Goal: Navigation & Orientation: Find specific page/section

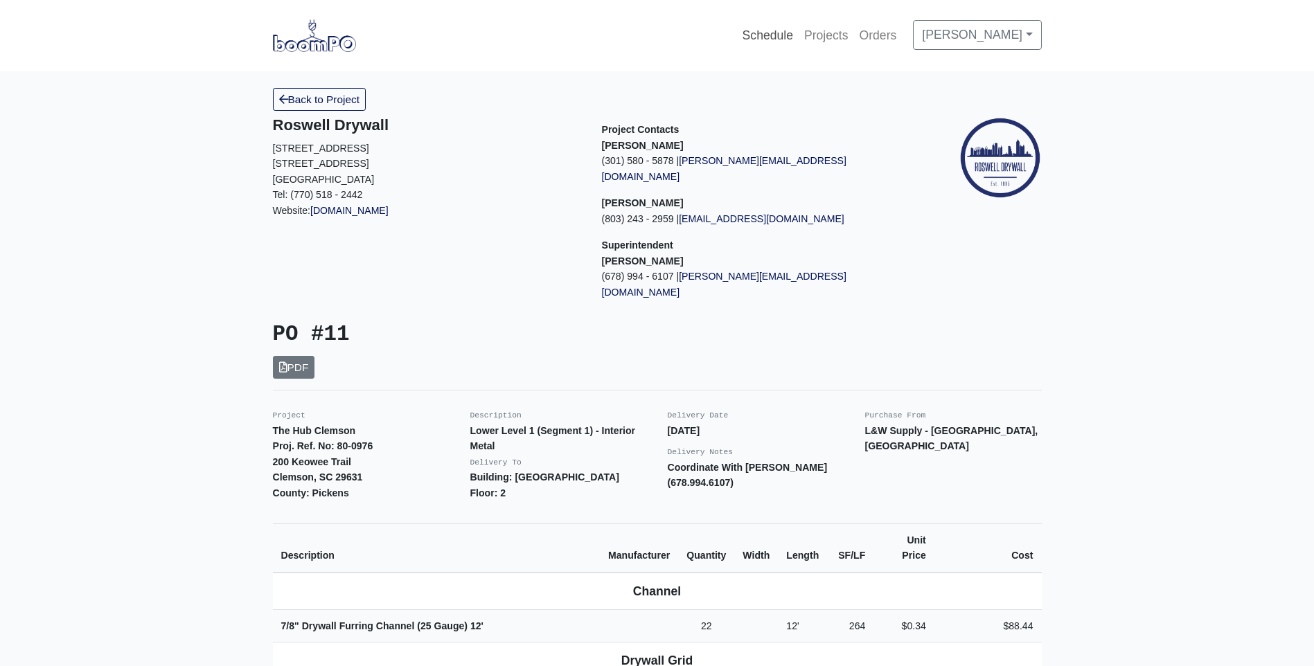
click at [792, 37] on link "Schedule" at bounding box center [768, 35] width 62 height 30
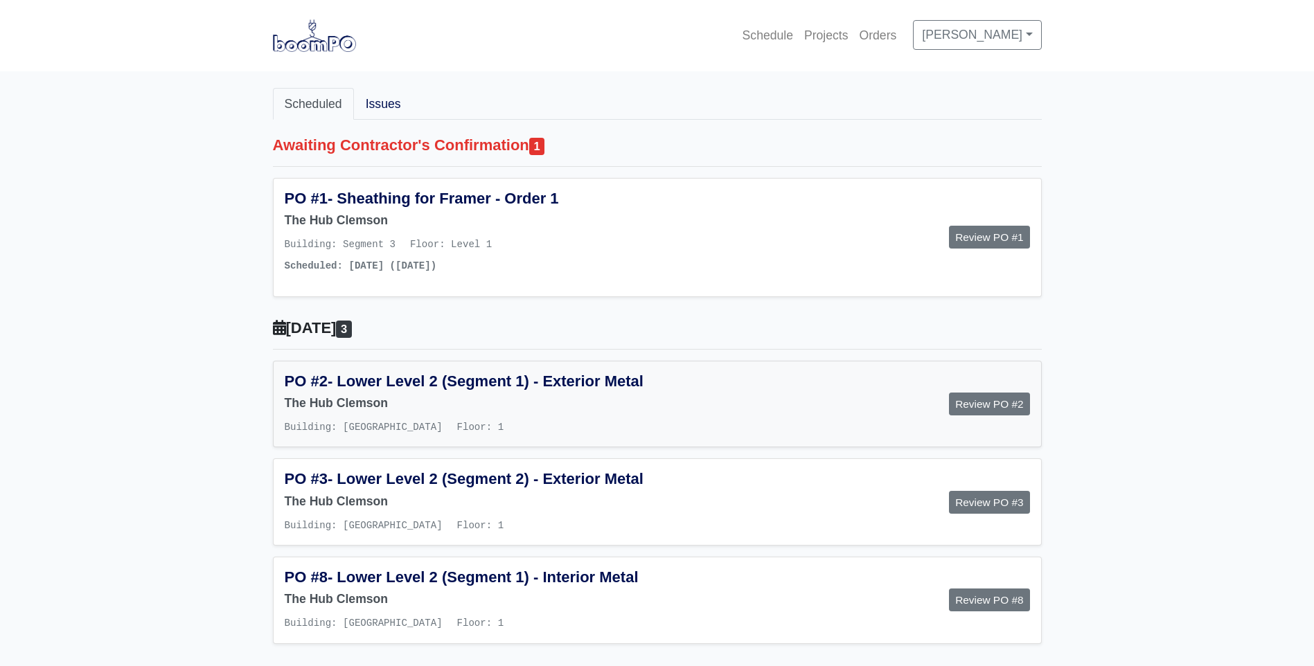
click at [407, 391] on h5 "PO #2 - Lower Level 2 (Segment 1) - Exterior Metal" at bounding box center [466, 382] width 362 height 18
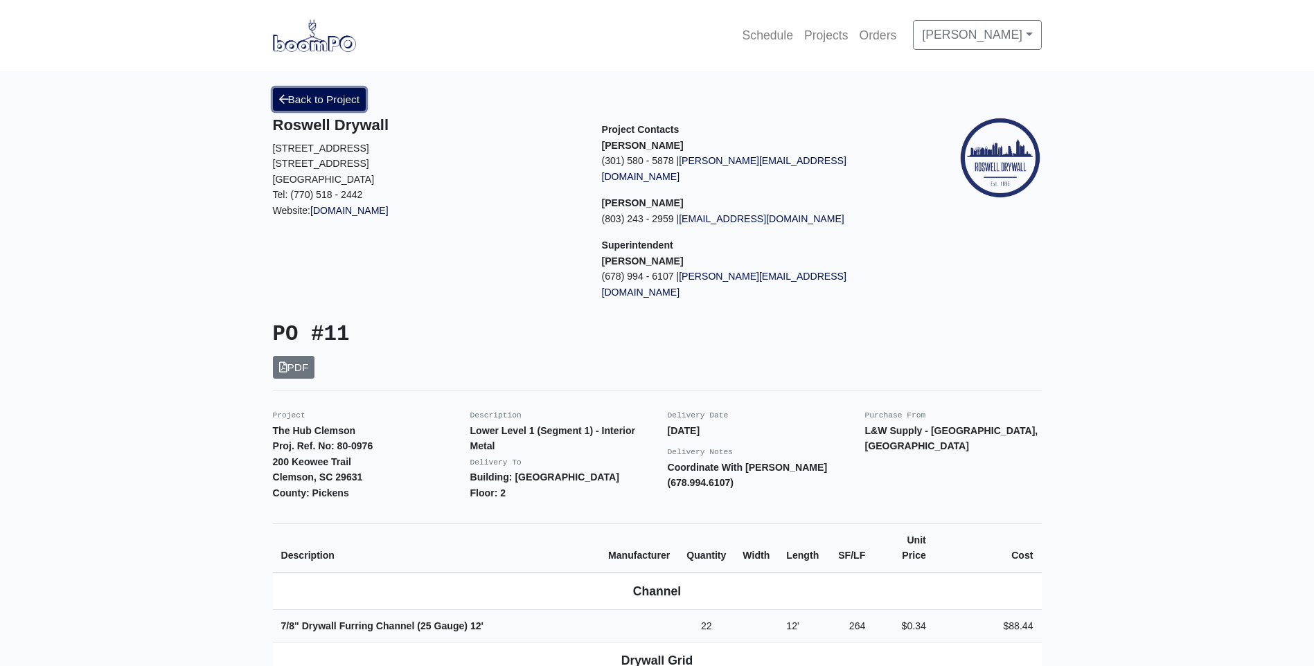
click at [309, 98] on link "Back to Project" at bounding box center [320, 99] width 94 height 23
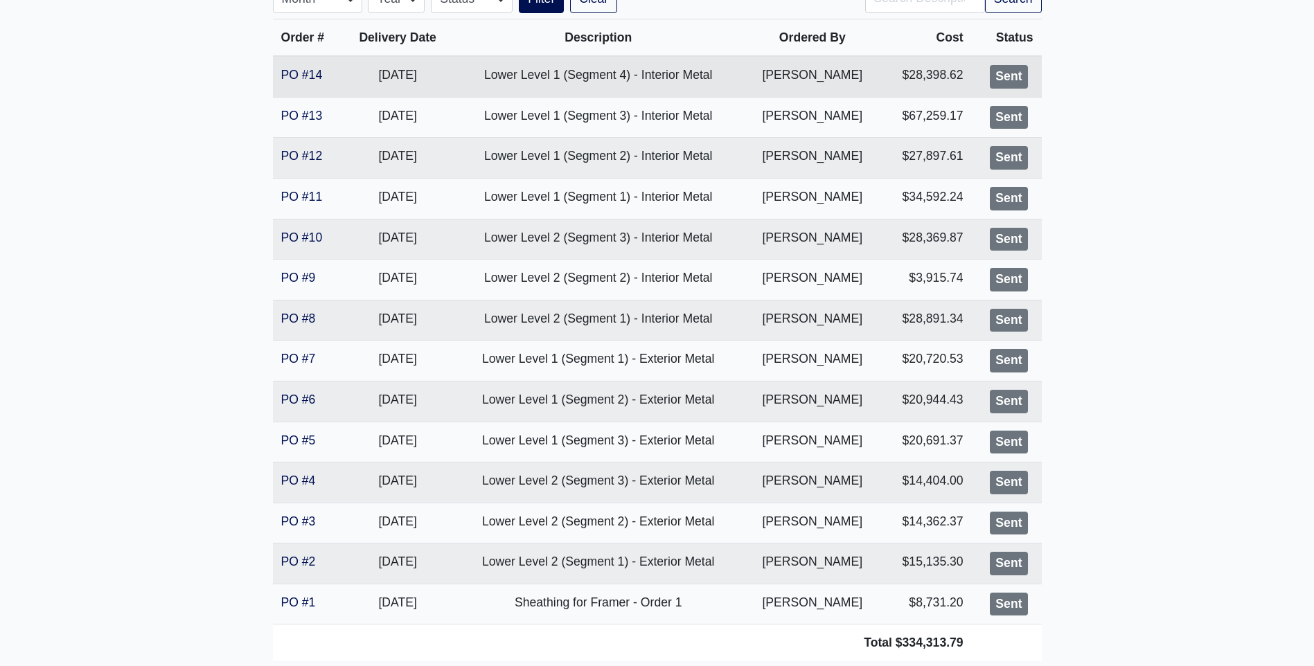
scroll to position [346, 0]
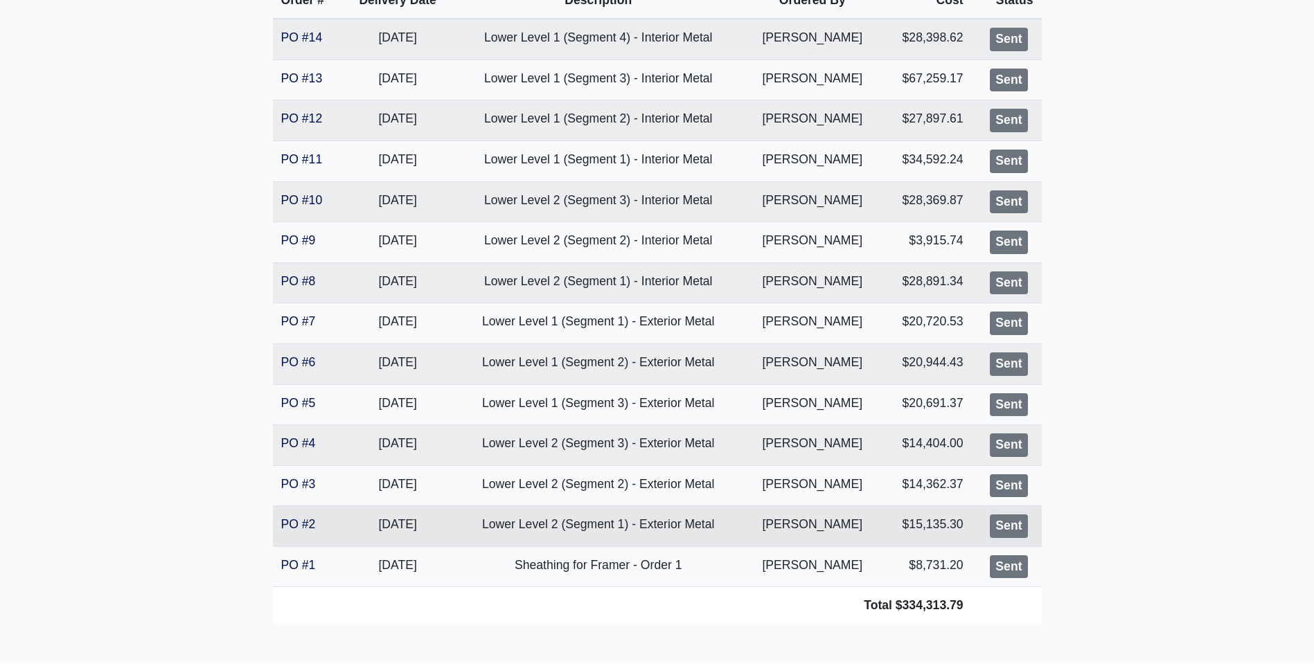
click at [565, 526] on td "Lower Level 2 (Segment 1) - Exterior Metal" at bounding box center [598, 526] width 292 height 41
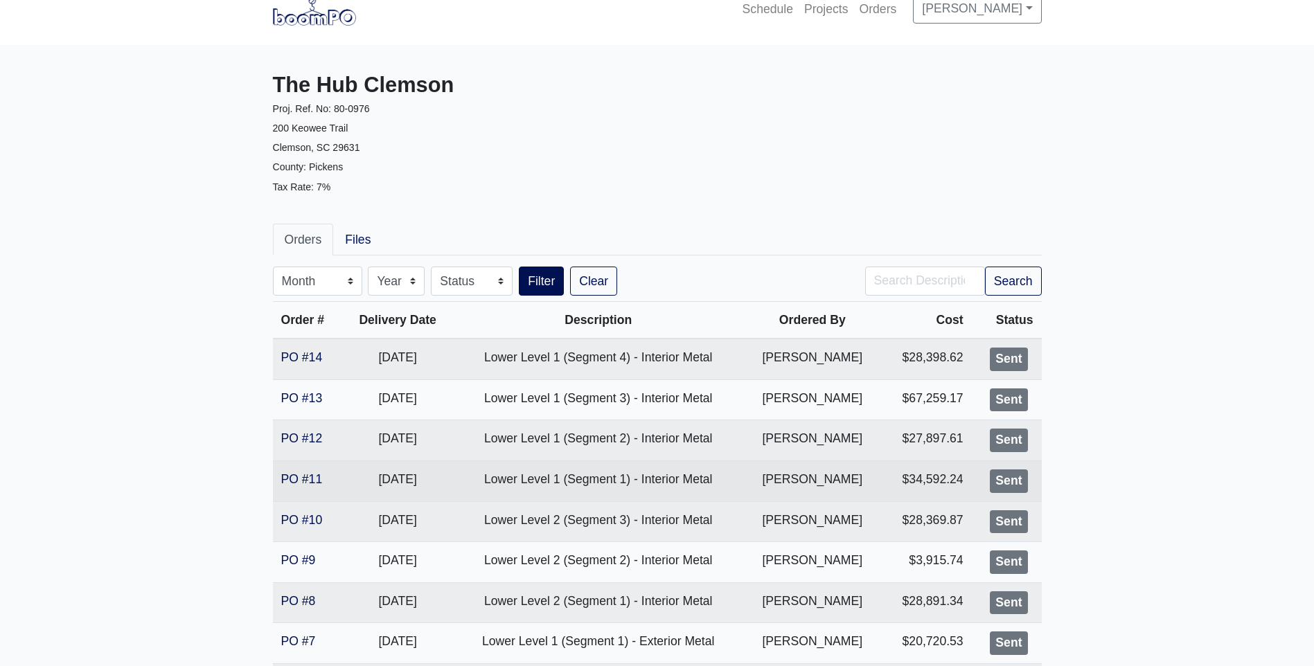
scroll to position [0, 0]
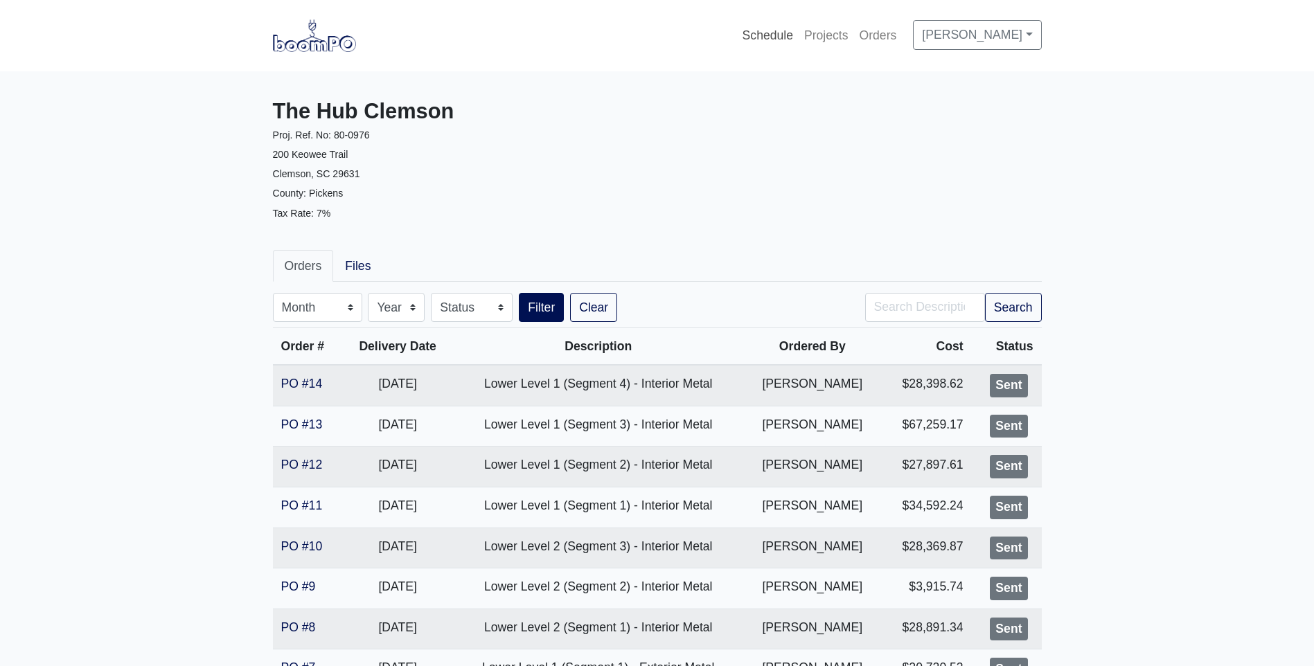
click at [794, 33] on link "Schedule" at bounding box center [768, 35] width 62 height 30
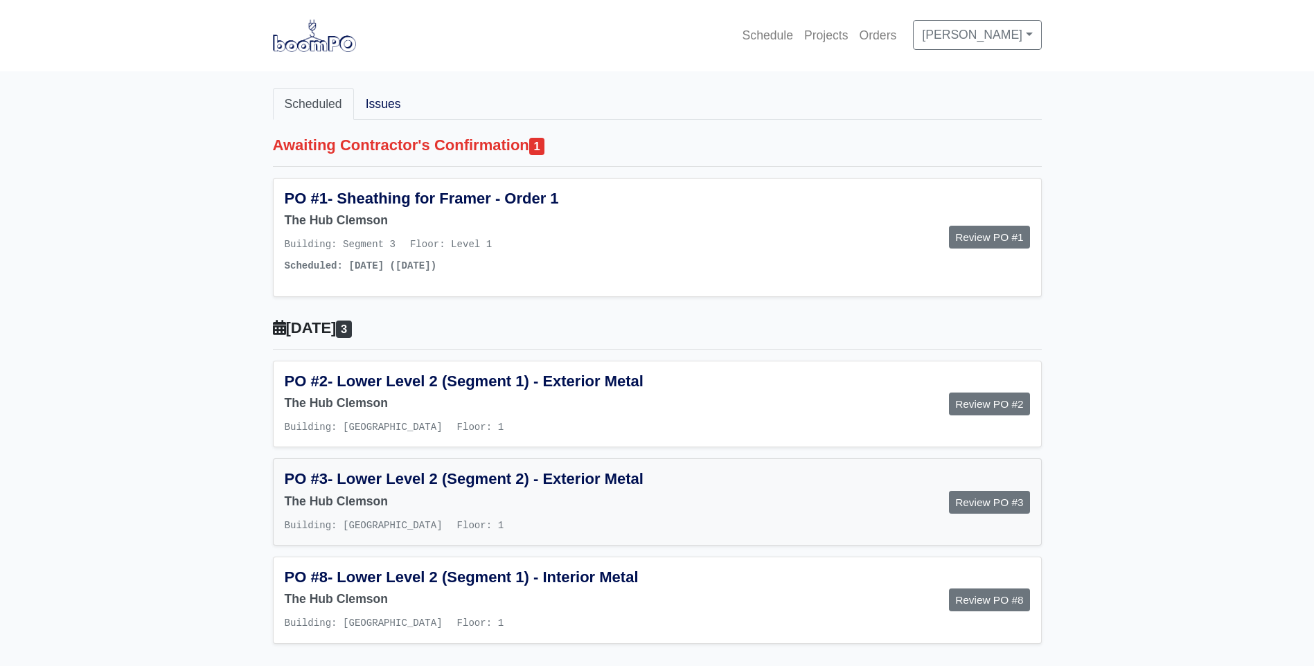
click at [412, 488] on h5 "PO #3 - Lower Level 2 (Segment 2) - Exterior Metal" at bounding box center [466, 479] width 362 height 18
click at [425, 530] on div "PO #3 - Lower Level 2 (Segment 2) - Exterior Metal The Hub Clemson Building: Ma…" at bounding box center [465, 502] width 383 height 64
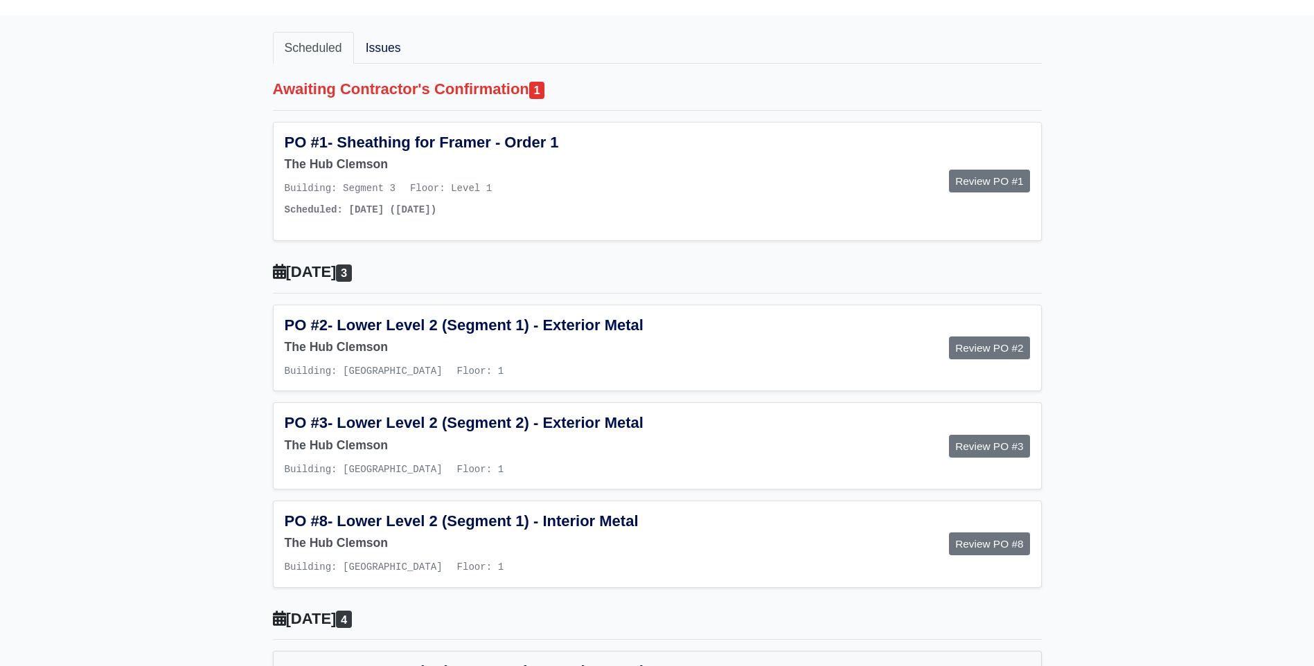
scroll to position [139, 0]
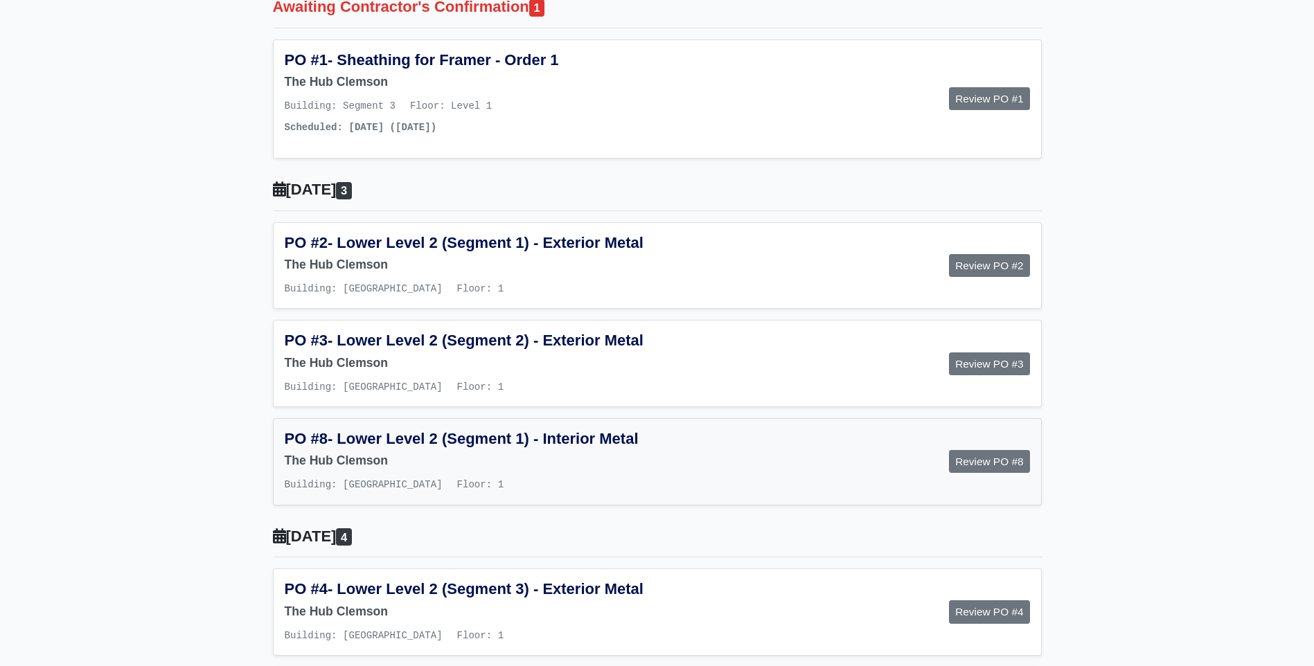
click at [380, 468] on h6 "The Hub Clemson" at bounding box center [466, 461] width 362 height 15
click at [343, 448] on span "- Lower Level 2 (Segment 1) - Interior Metal" at bounding box center [483, 438] width 311 height 17
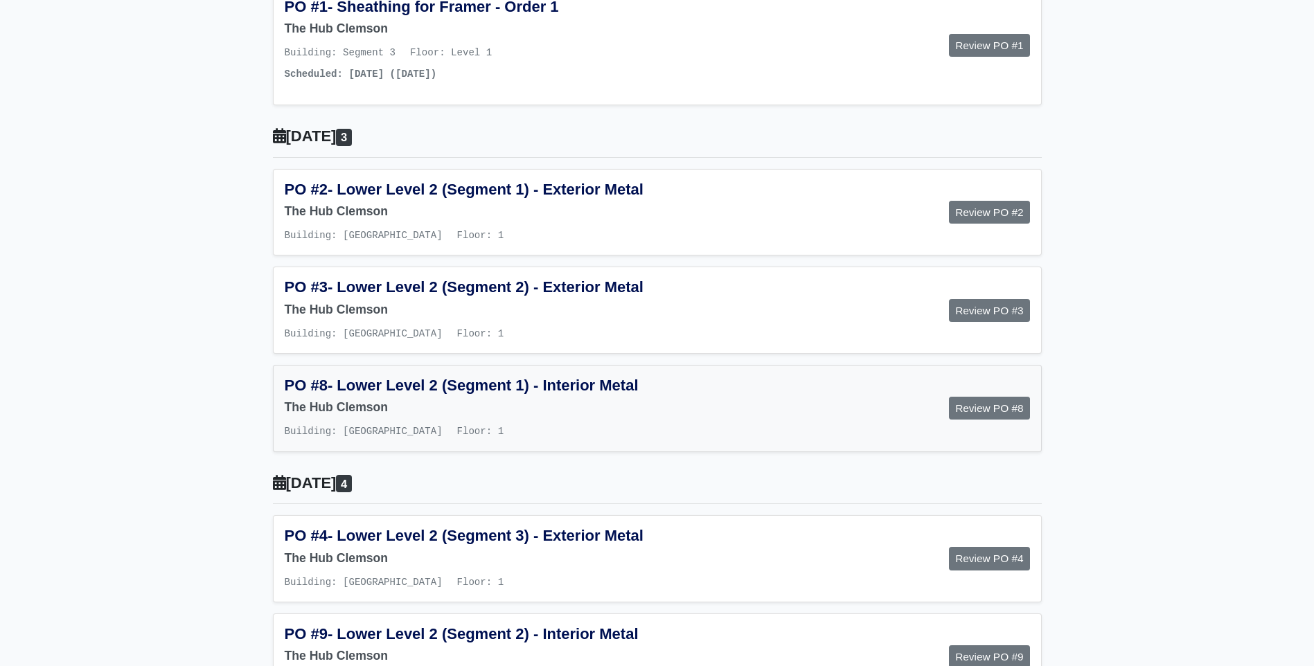
scroll to position [346, 0]
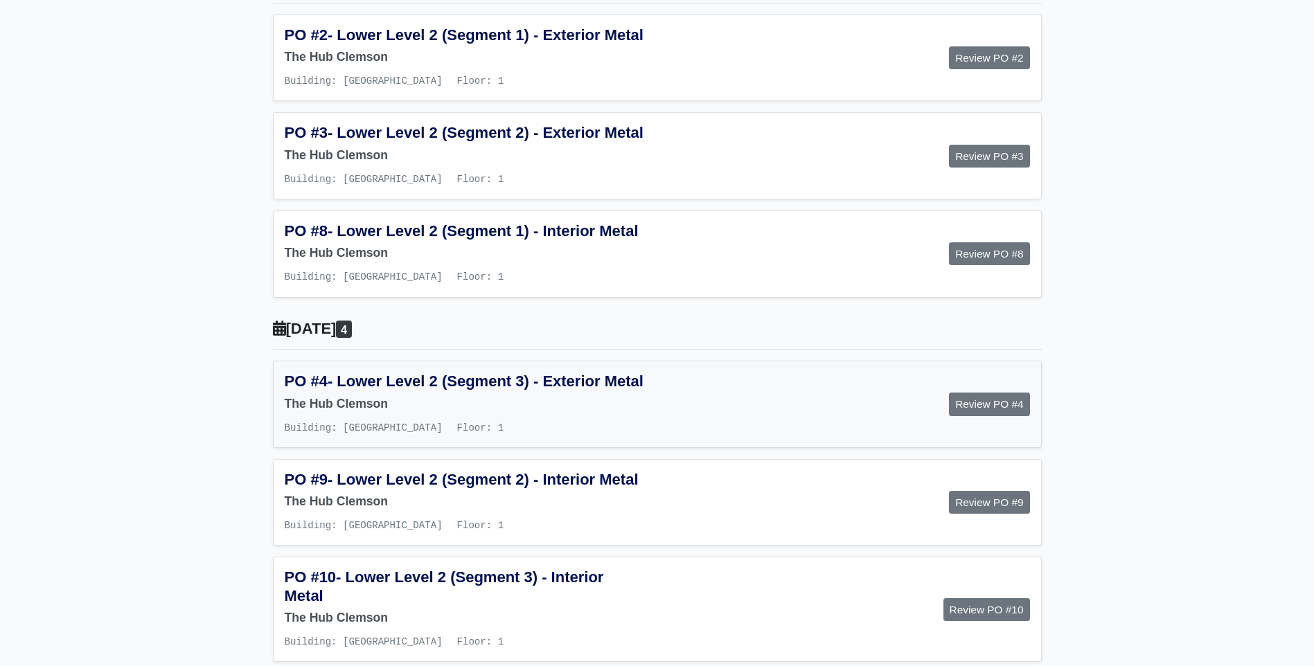
click at [444, 391] on h5 "PO #4 - Lower Level 2 (Segment 3) - Exterior Metal" at bounding box center [466, 382] width 362 height 18
click at [380, 488] on span "- Lower Level 2 (Segment 2) - Interior Metal" at bounding box center [483, 479] width 311 height 17
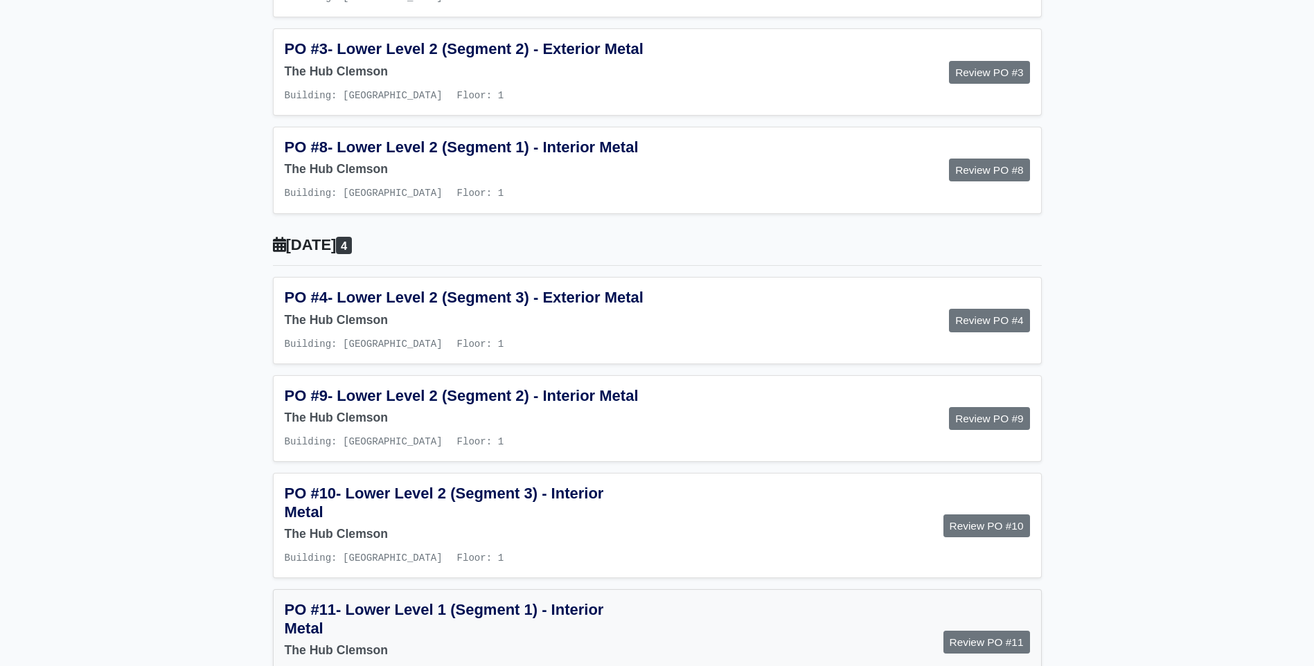
scroll to position [554, 0]
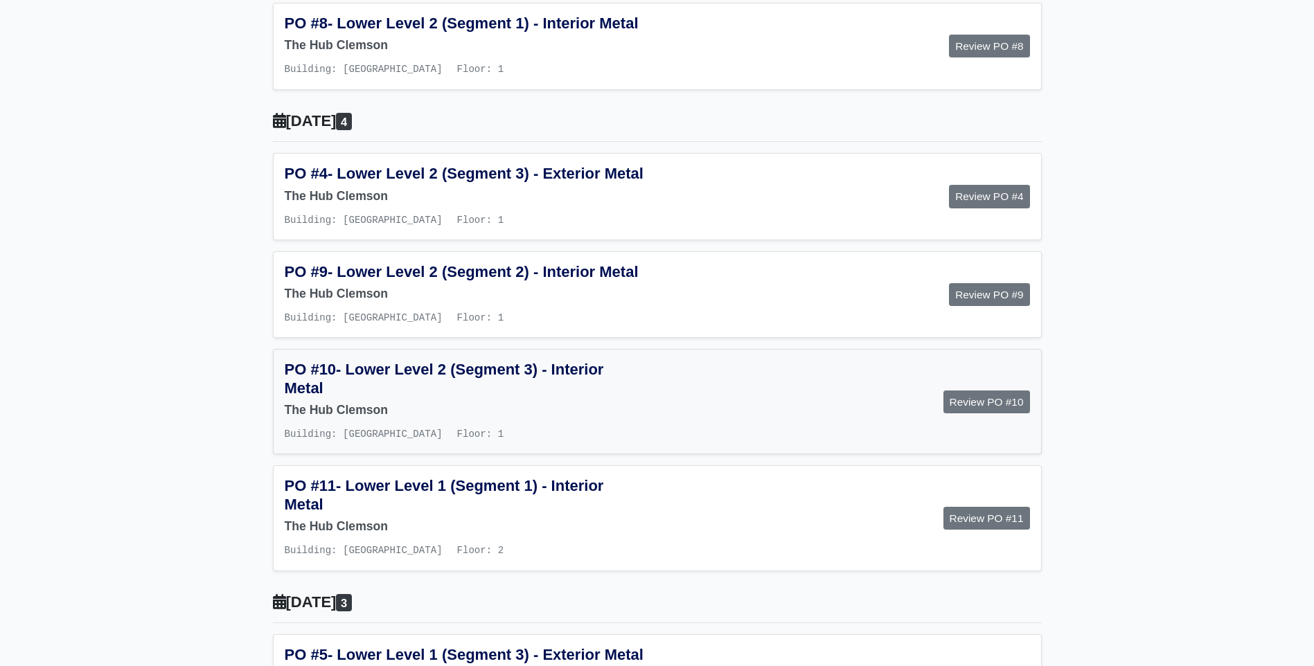
click at [346, 398] on h5 "PO #10 - Lower Level 2 (Segment 3) - Interior Metal" at bounding box center [466, 379] width 362 height 37
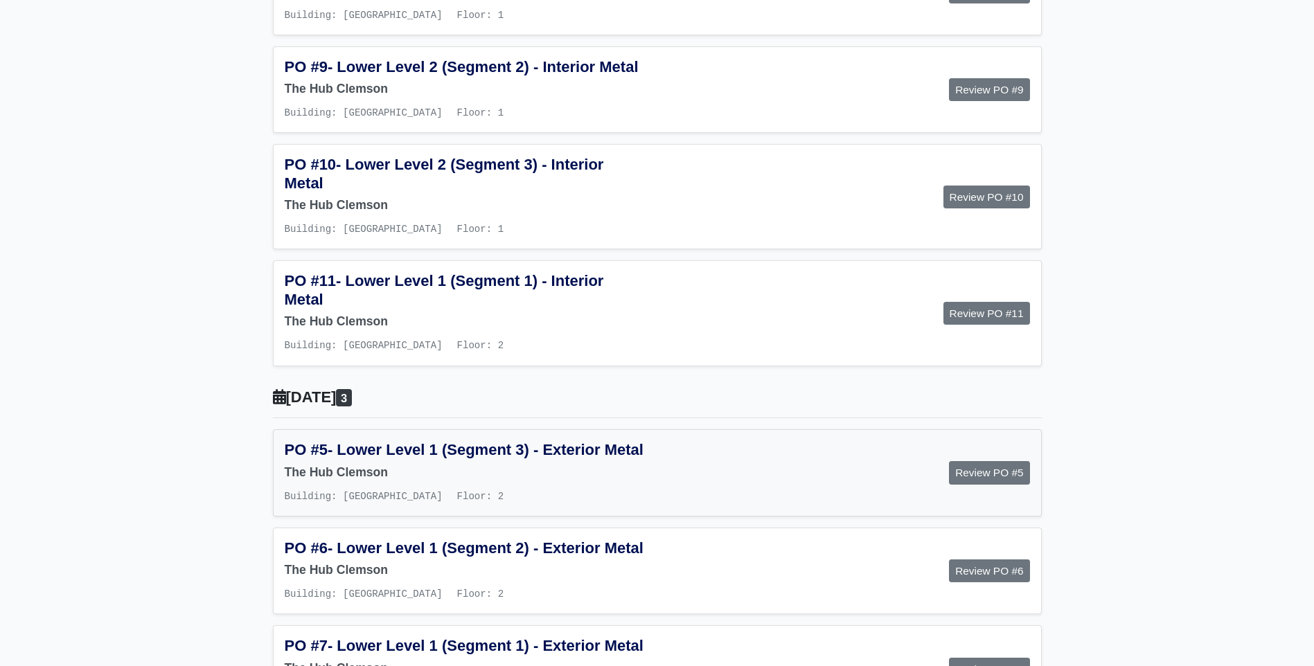
scroll to position [762, 0]
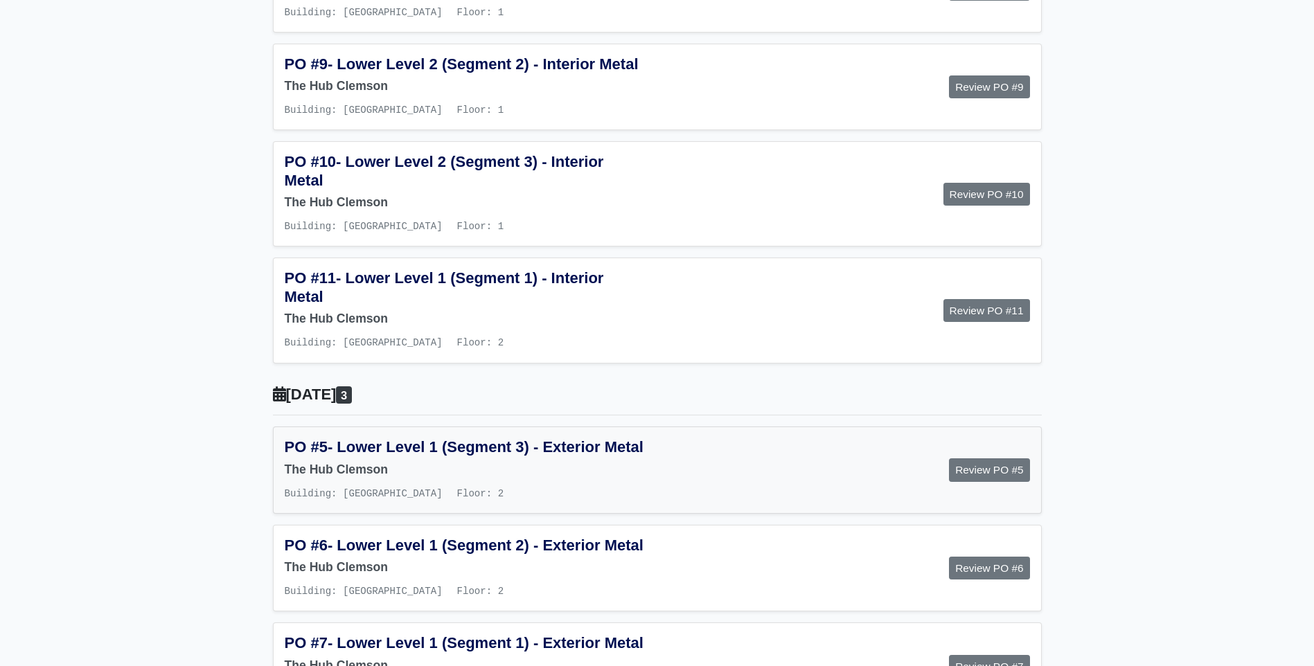
click at [363, 456] on span "- Lower Level 1 (Segment 3) - Exterior Metal" at bounding box center [486, 447] width 316 height 17
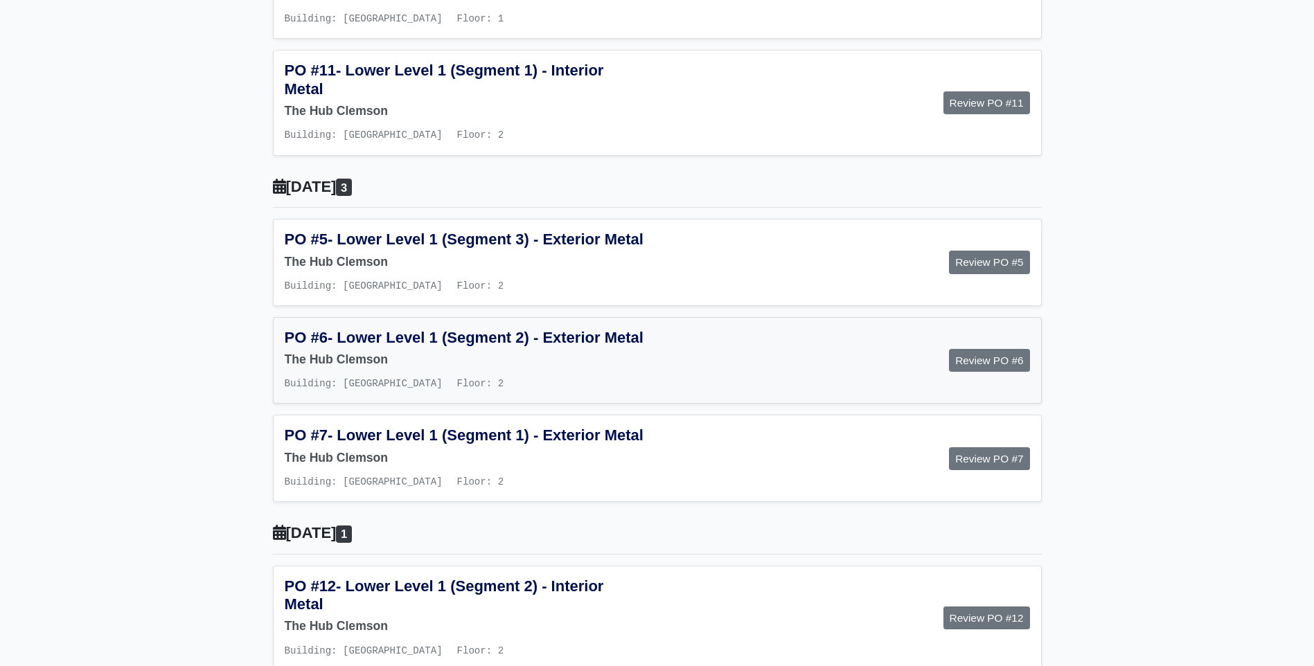
click at [330, 367] on h6 "The Hub Clemson" at bounding box center [466, 360] width 362 height 15
click at [366, 445] on h5 "PO #7 - Lower Level 1 (Segment 1) - Exterior Metal" at bounding box center [466, 436] width 362 height 18
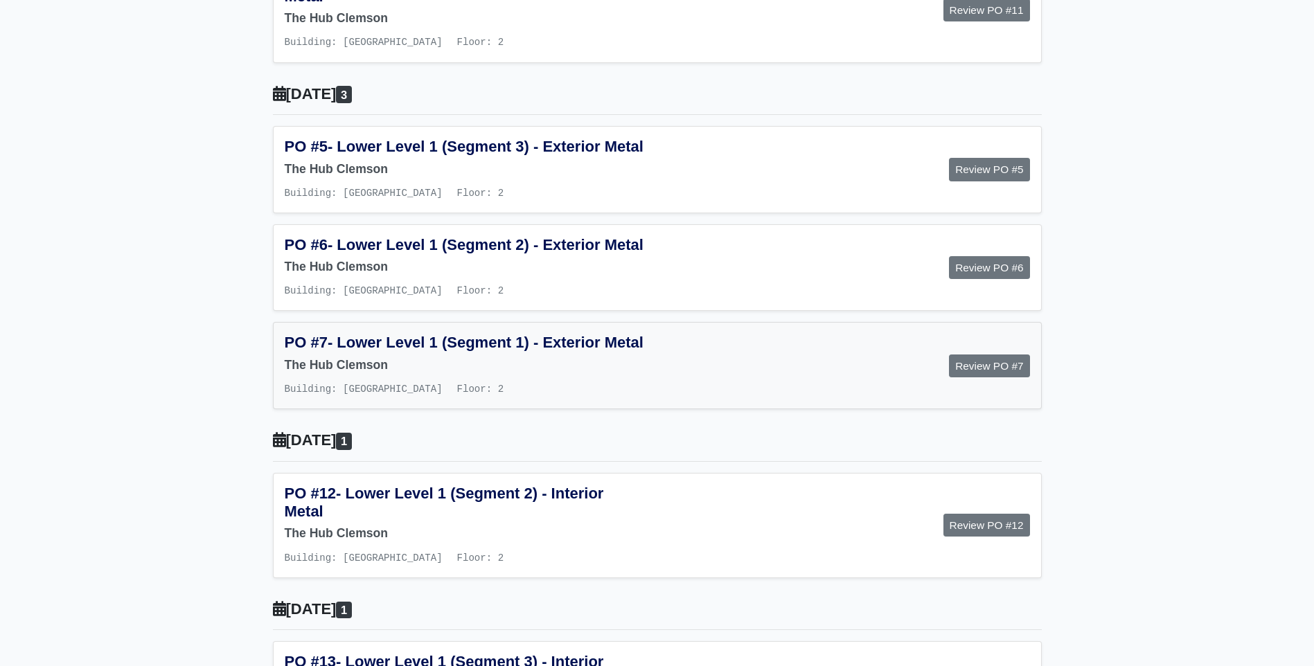
scroll to position [1178, 0]
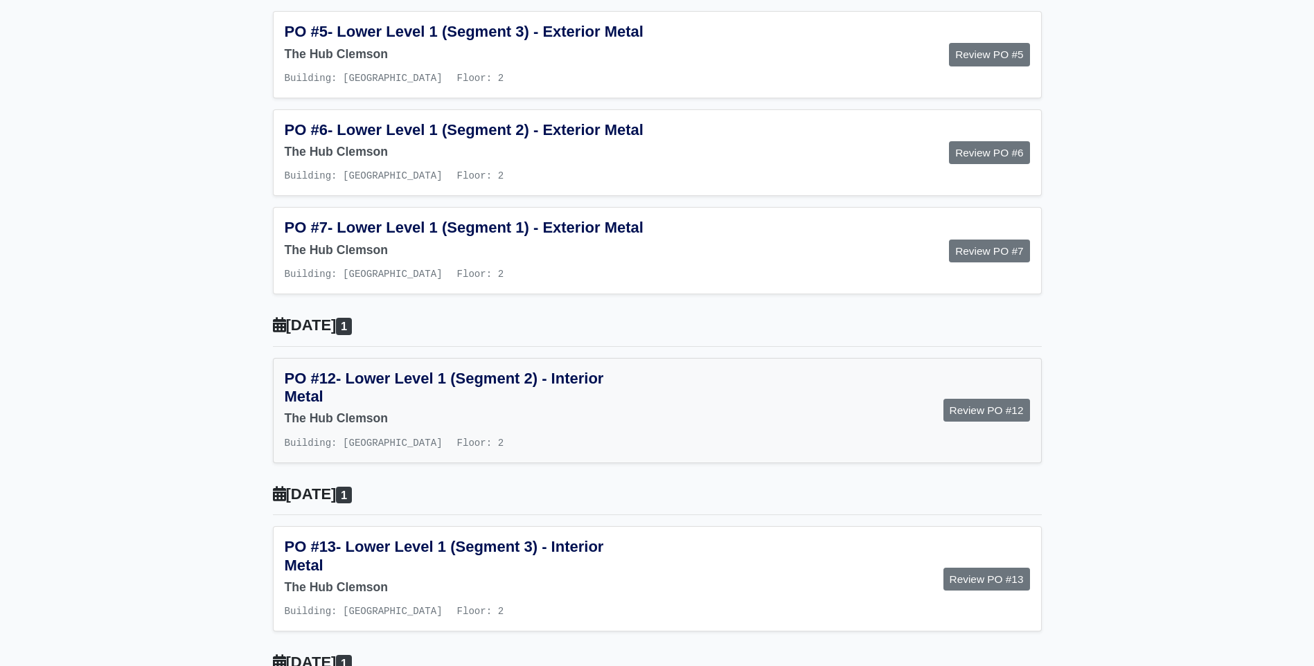
click at [358, 405] on span "- Lower Level 1 (Segment 2) - Interior Metal" at bounding box center [444, 387] width 319 height 35
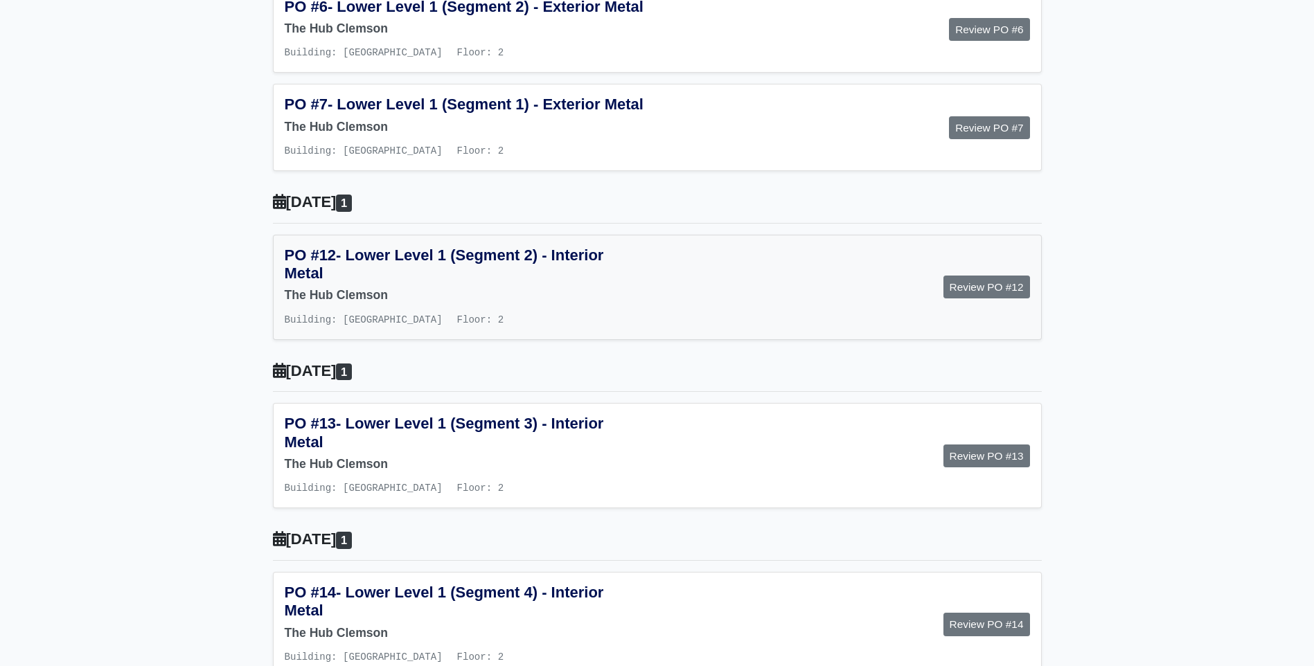
scroll to position [1455, 0]
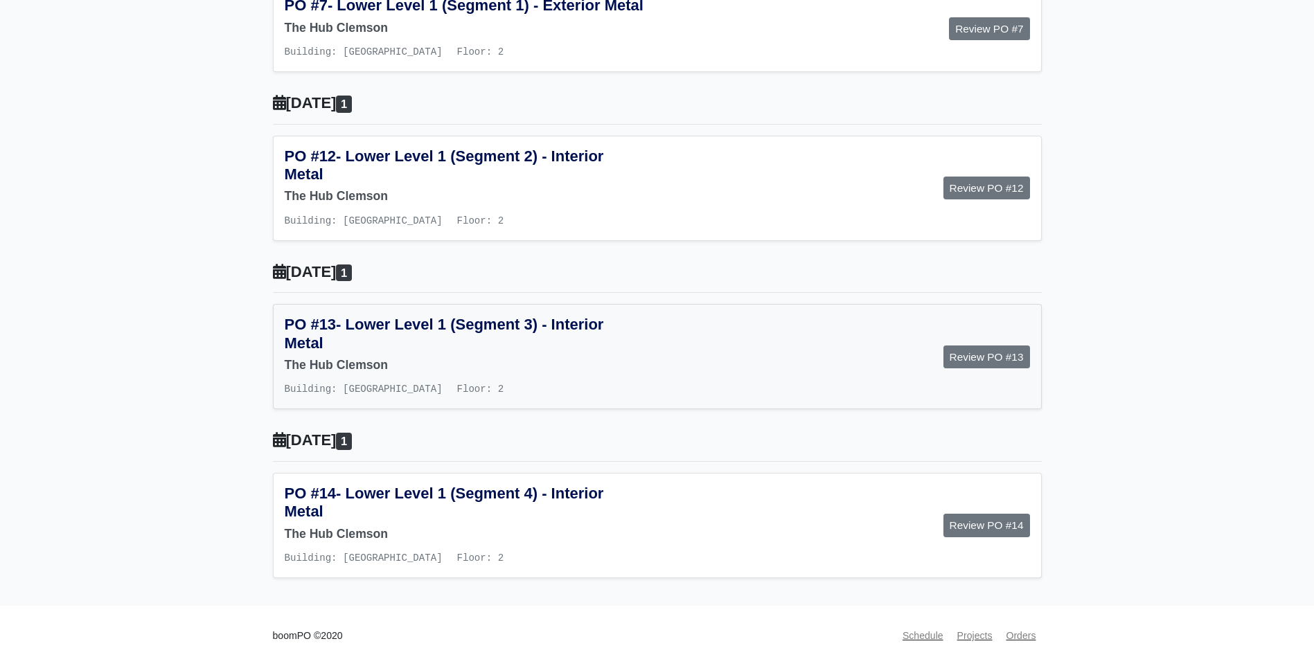
click at [342, 353] on h5 "PO #13 - Lower Level 1 (Segment 3) - Interior Metal" at bounding box center [466, 334] width 362 height 37
click at [318, 204] on h6 "The Hub Clemson" at bounding box center [466, 196] width 362 height 15
click at [328, 398] on div "PO #13 - Lower Level 1 (Segment 3) - Interior Metal The Hub Clemson Building: M…" at bounding box center [465, 357] width 383 height 82
click at [317, 520] on span "- Lower Level 1 (Segment 4) - Interior Metal" at bounding box center [444, 502] width 319 height 35
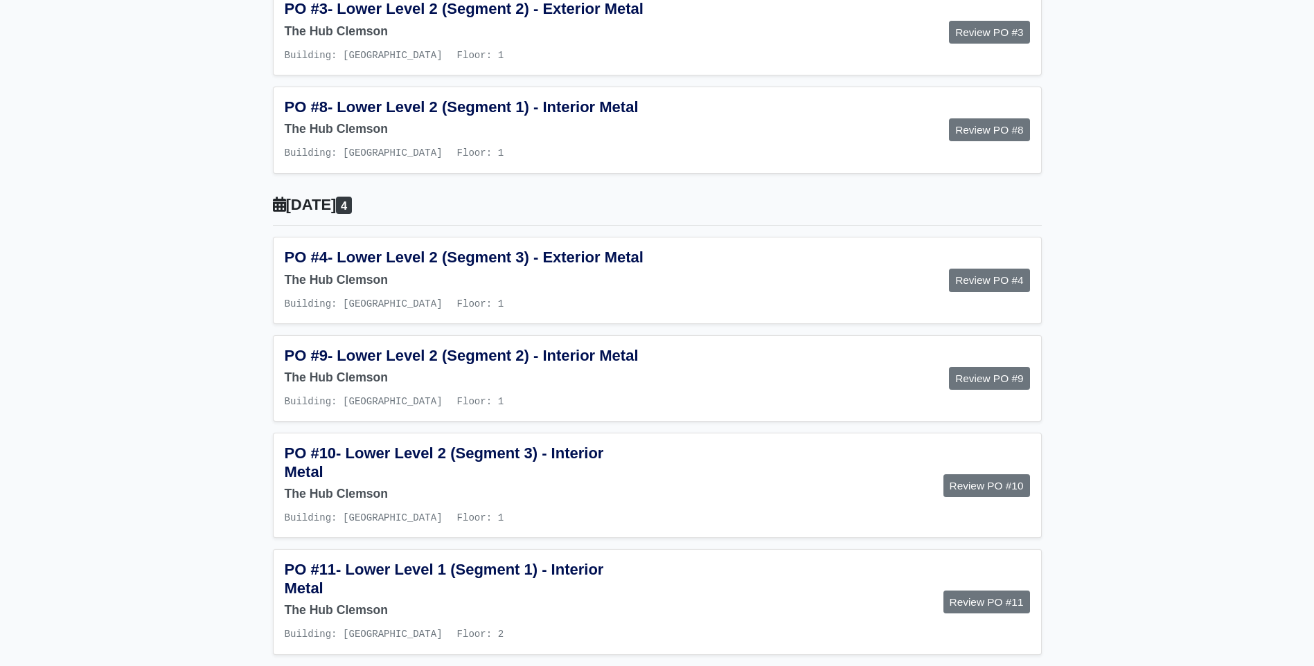
scroll to position [0, 0]
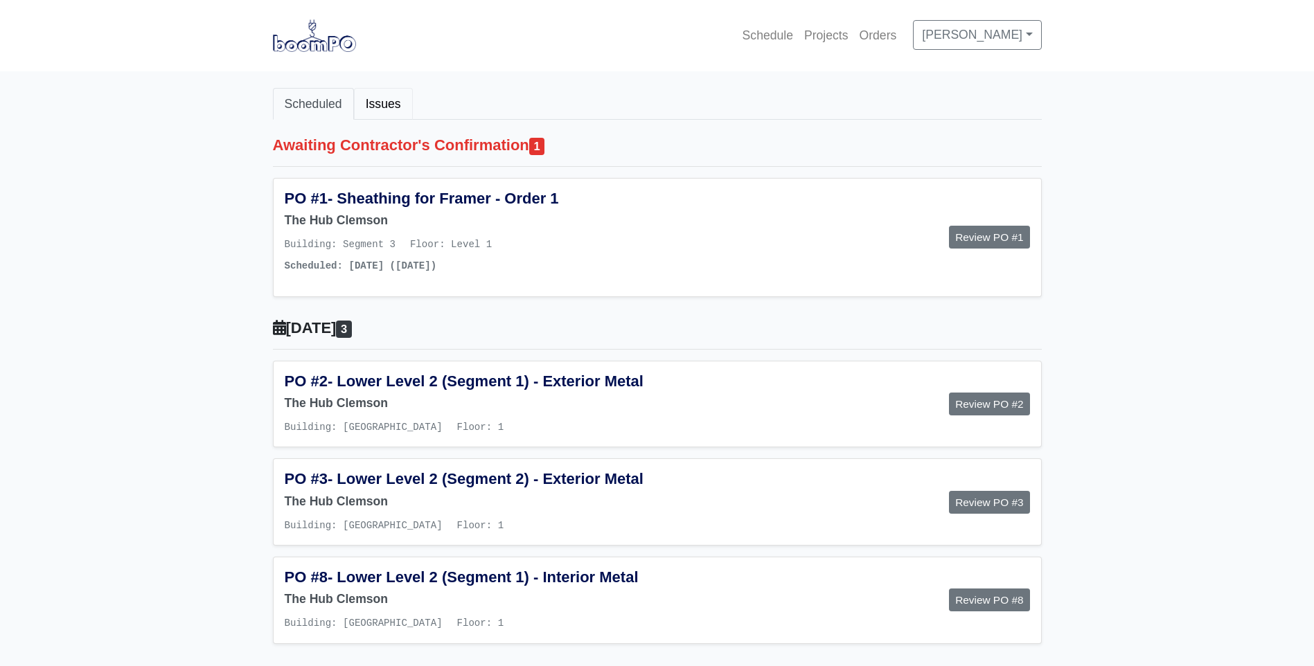
click at [385, 105] on link "Issues" at bounding box center [383, 104] width 59 height 32
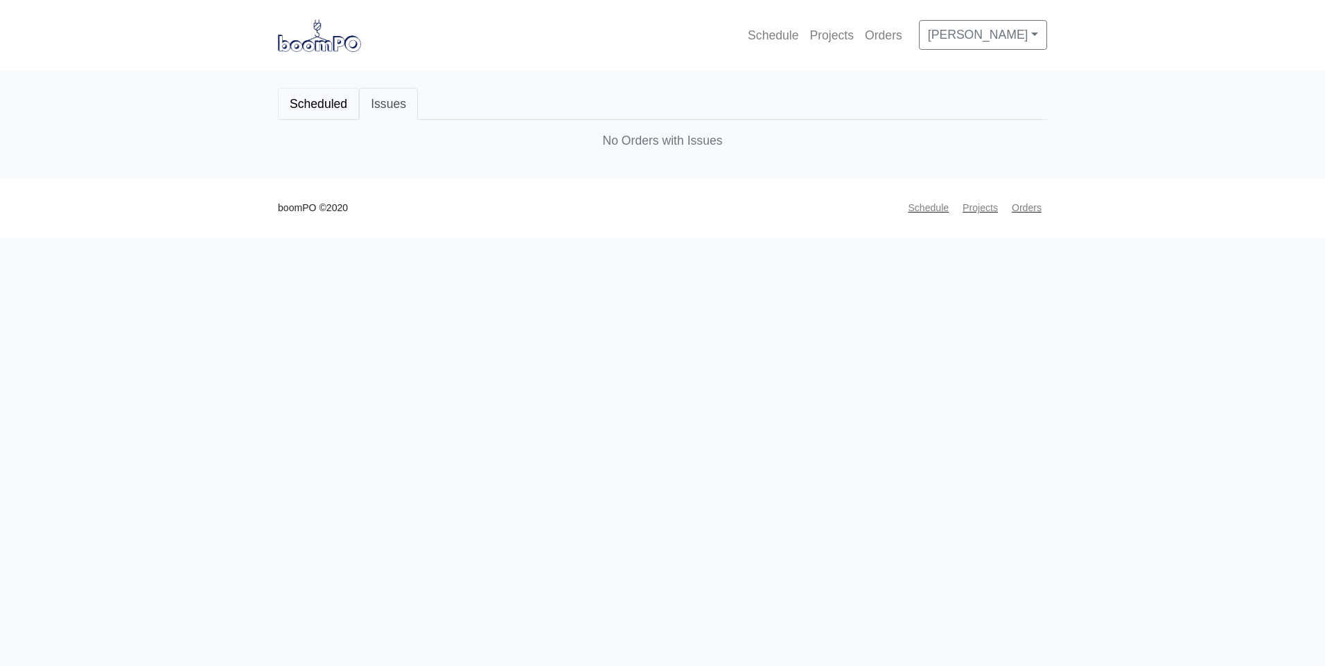
click at [312, 112] on link "Scheduled" at bounding box center [318, 104] width 81 height 32
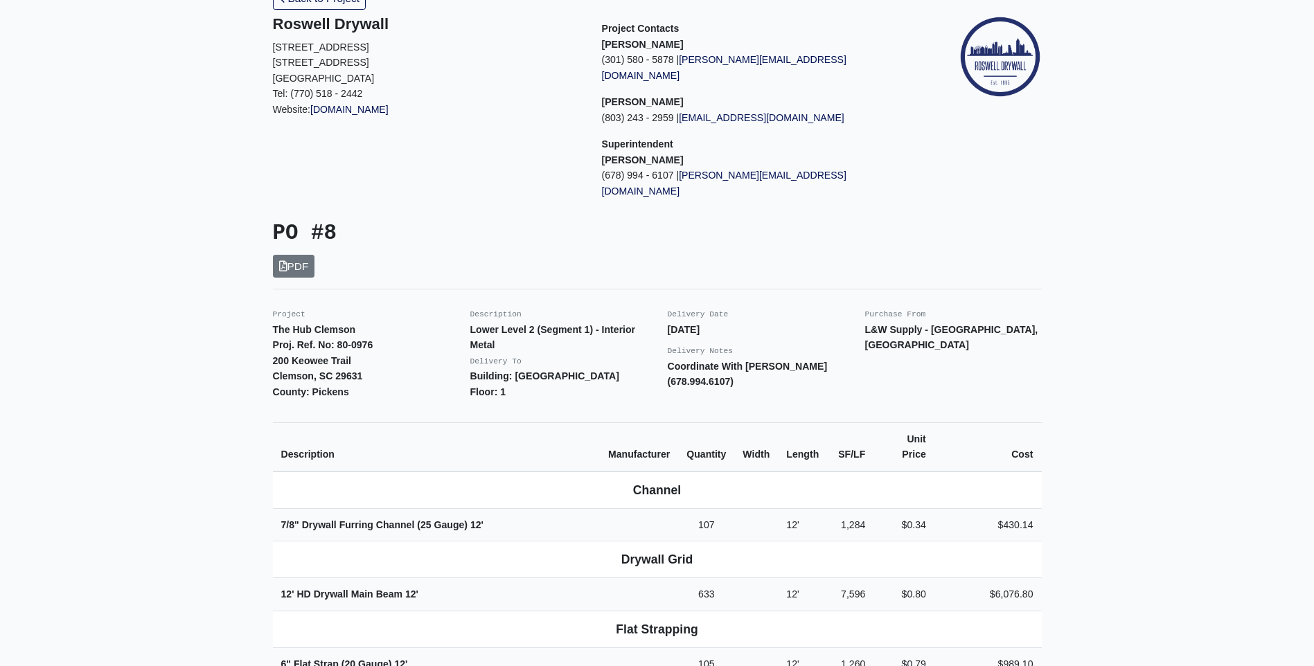
scroll to position [208, 0]
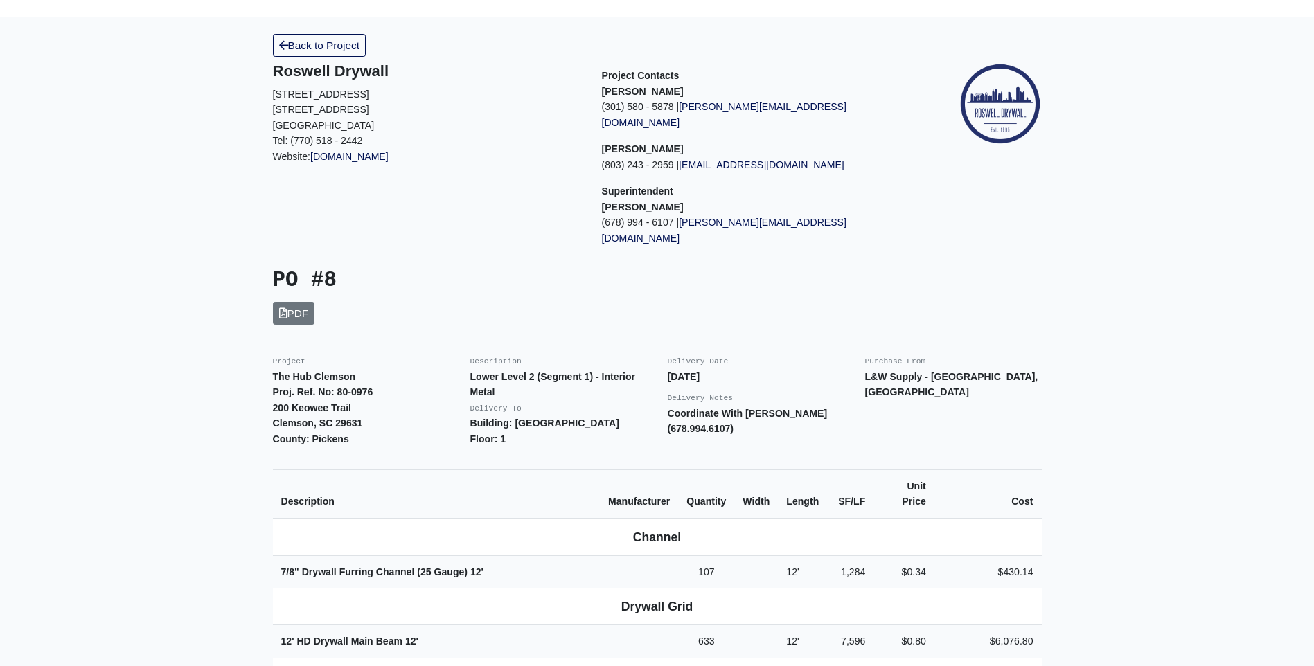
scroll to position [69, 0]
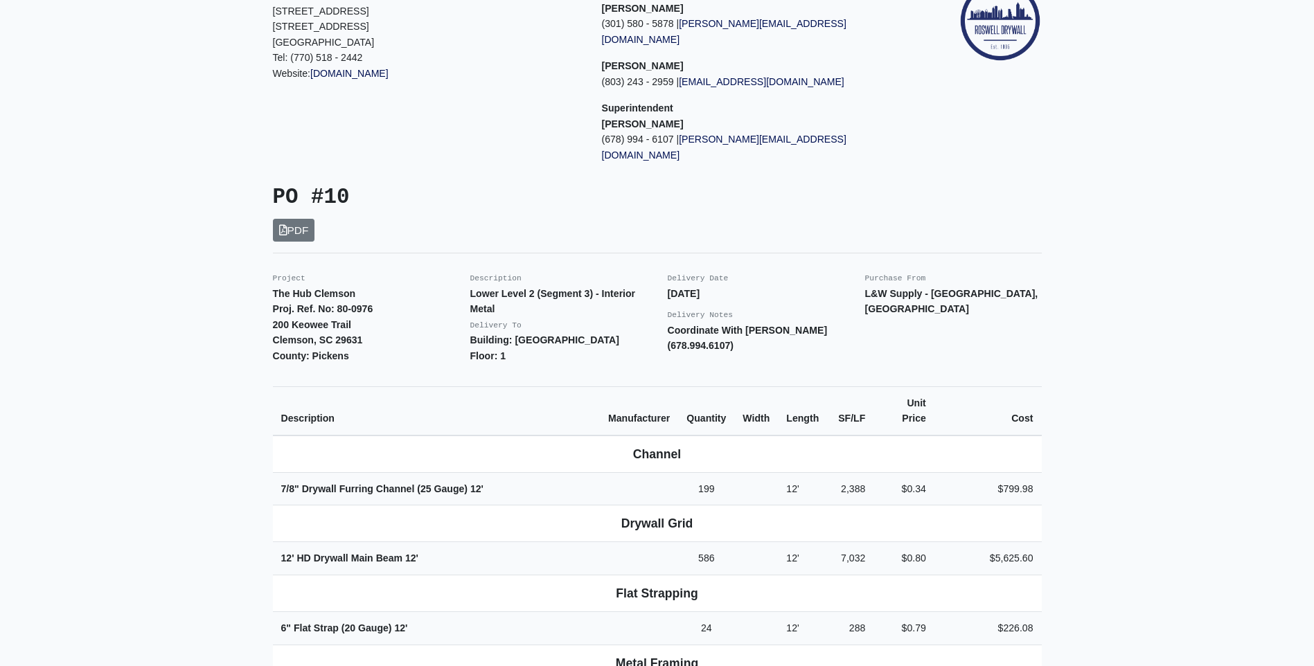
scroll to position [139, 0]
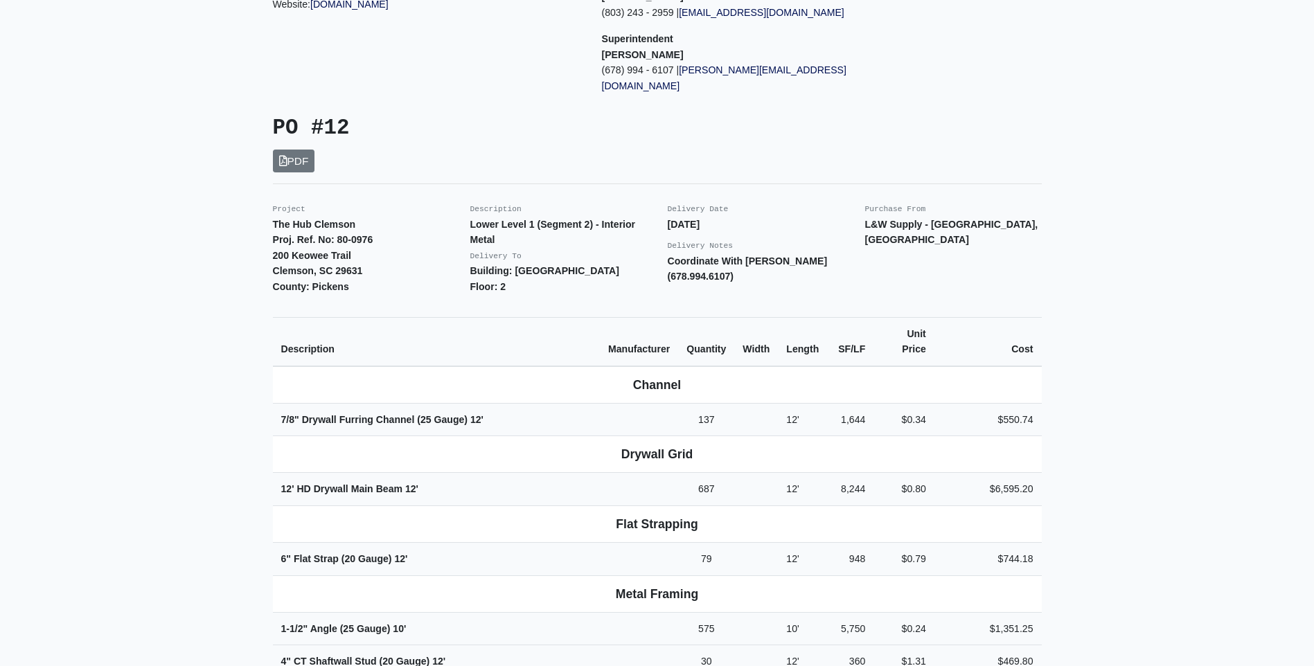
scroll to position [208, 0]
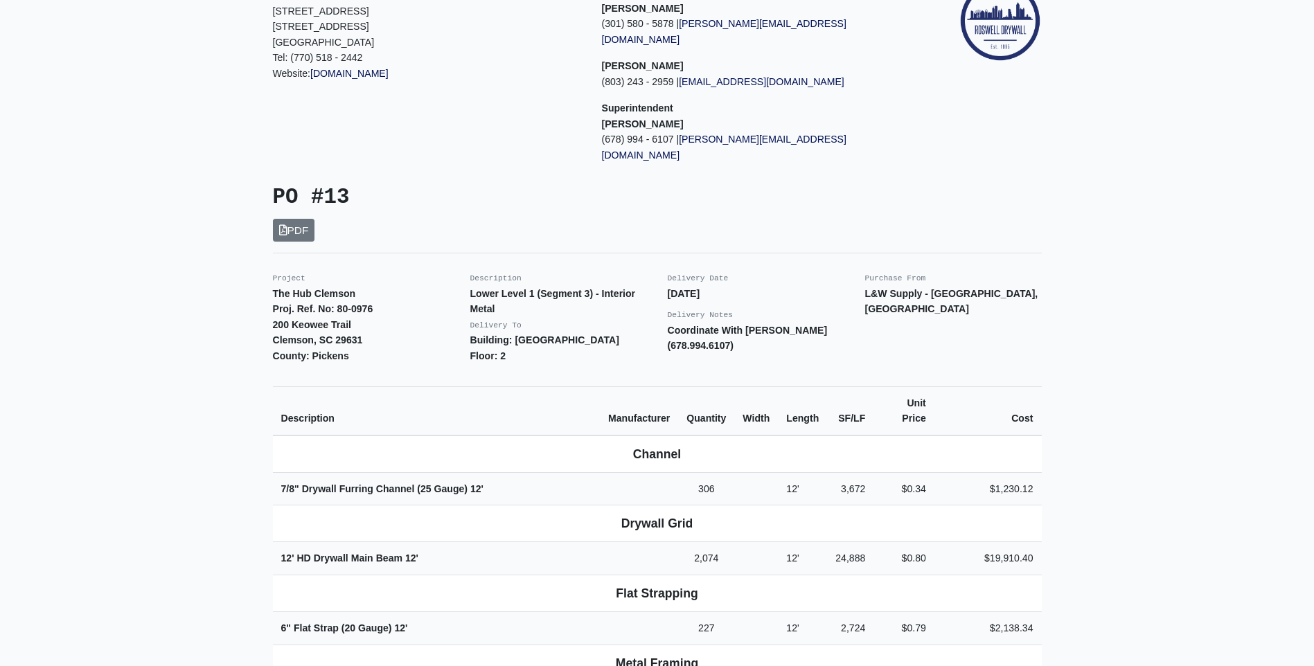
scroll to position [139, 0]
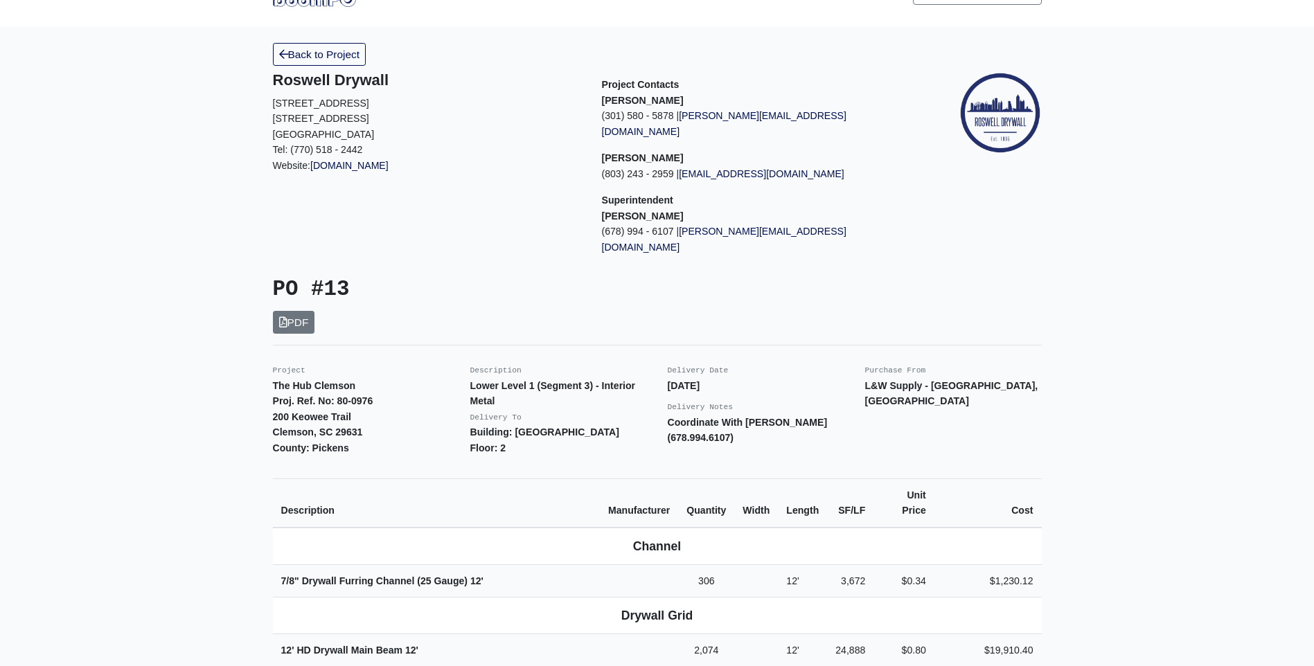
scroll to position [69, 0]
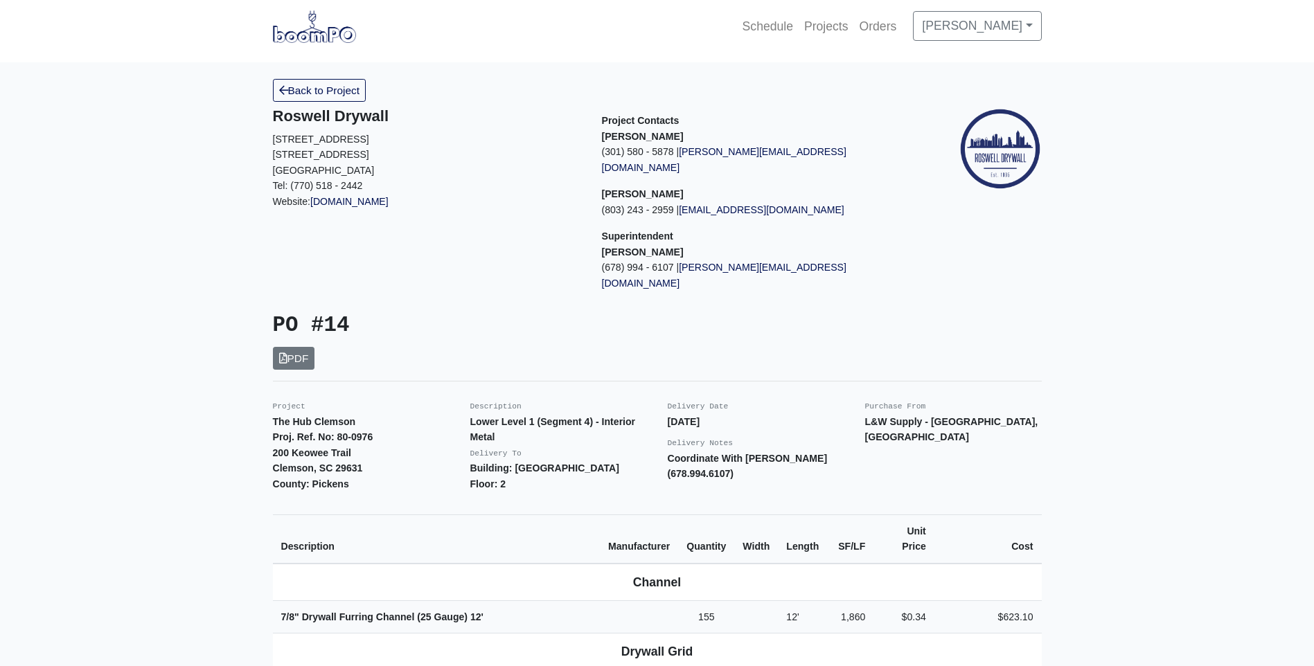
scroll to position [69, 0]
